Goal: Find specific page/section: Find specific page/section

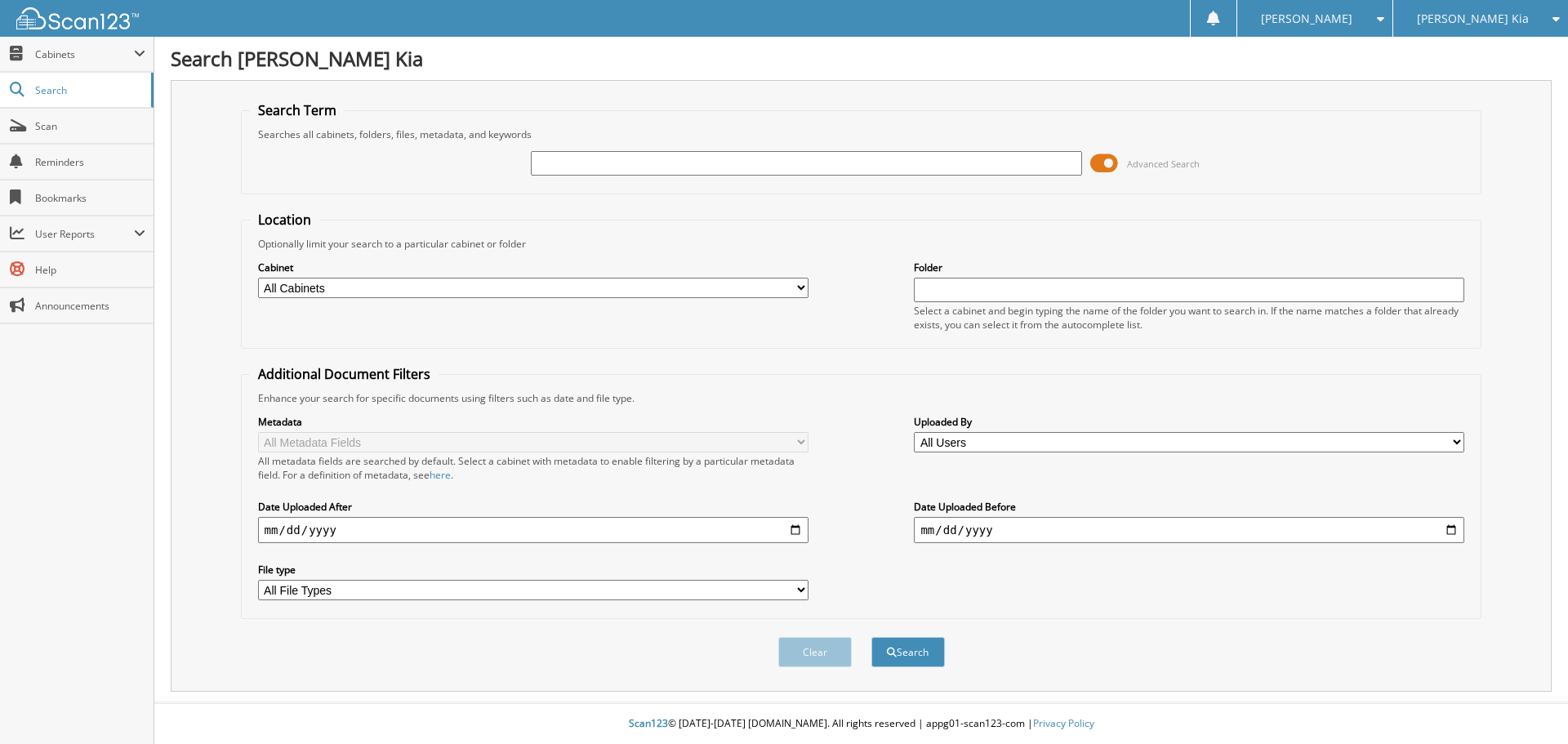
click at [698, 172] on input "text" at bounding box center [806, 163] width 551 height 25
type input "541689"
click at [871, 637] on button "Search" at bounding box center [908, 652] width 74 height 30
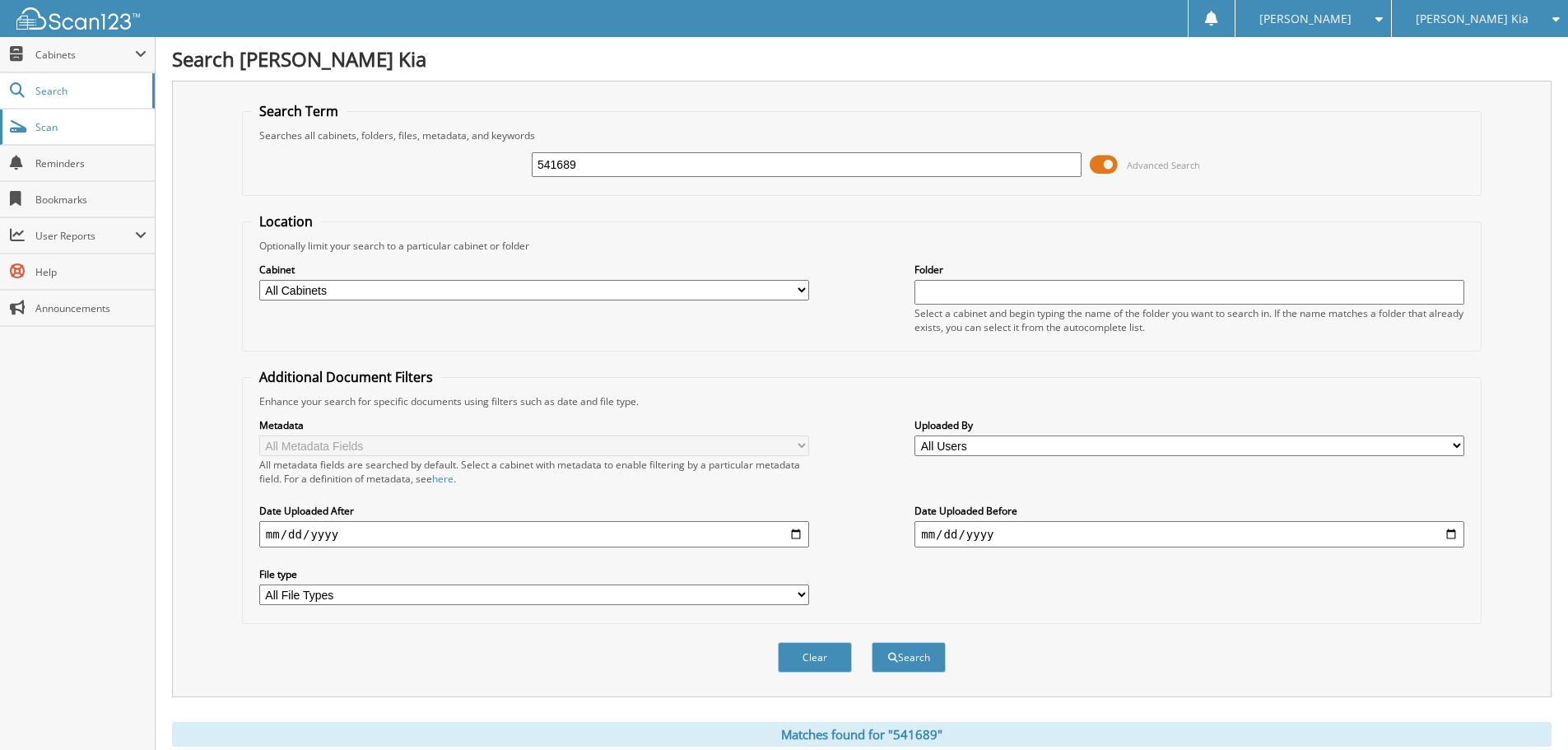
click at [57, 119] on link "Scan" at bounding box center [78, 127] width 155 height 35
